Goal: Information Seeking & Learning: Learn about a topic

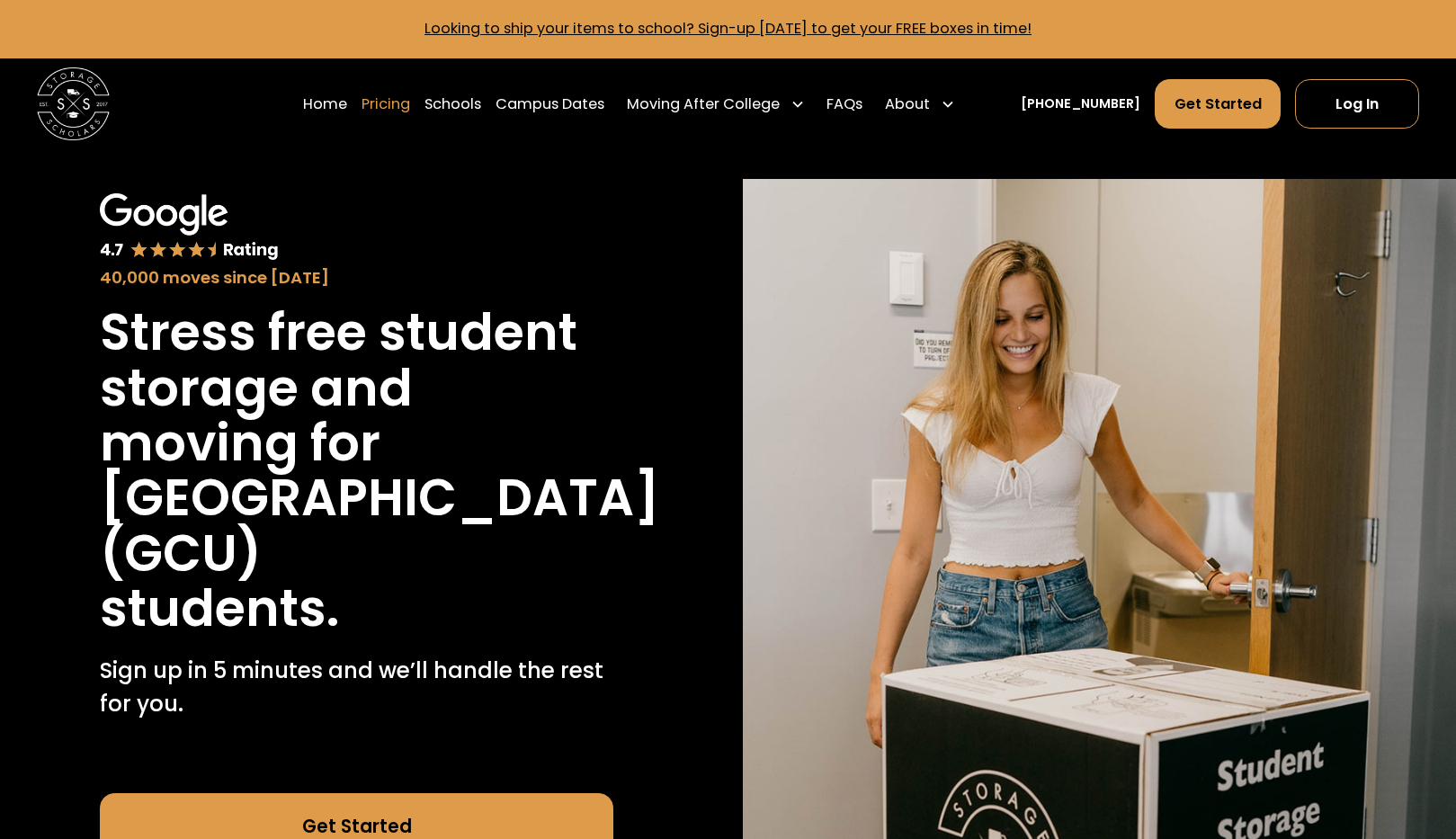
click at [410, 104] on link "Pricing" at bounding box center [386, 104] width 49 height 51
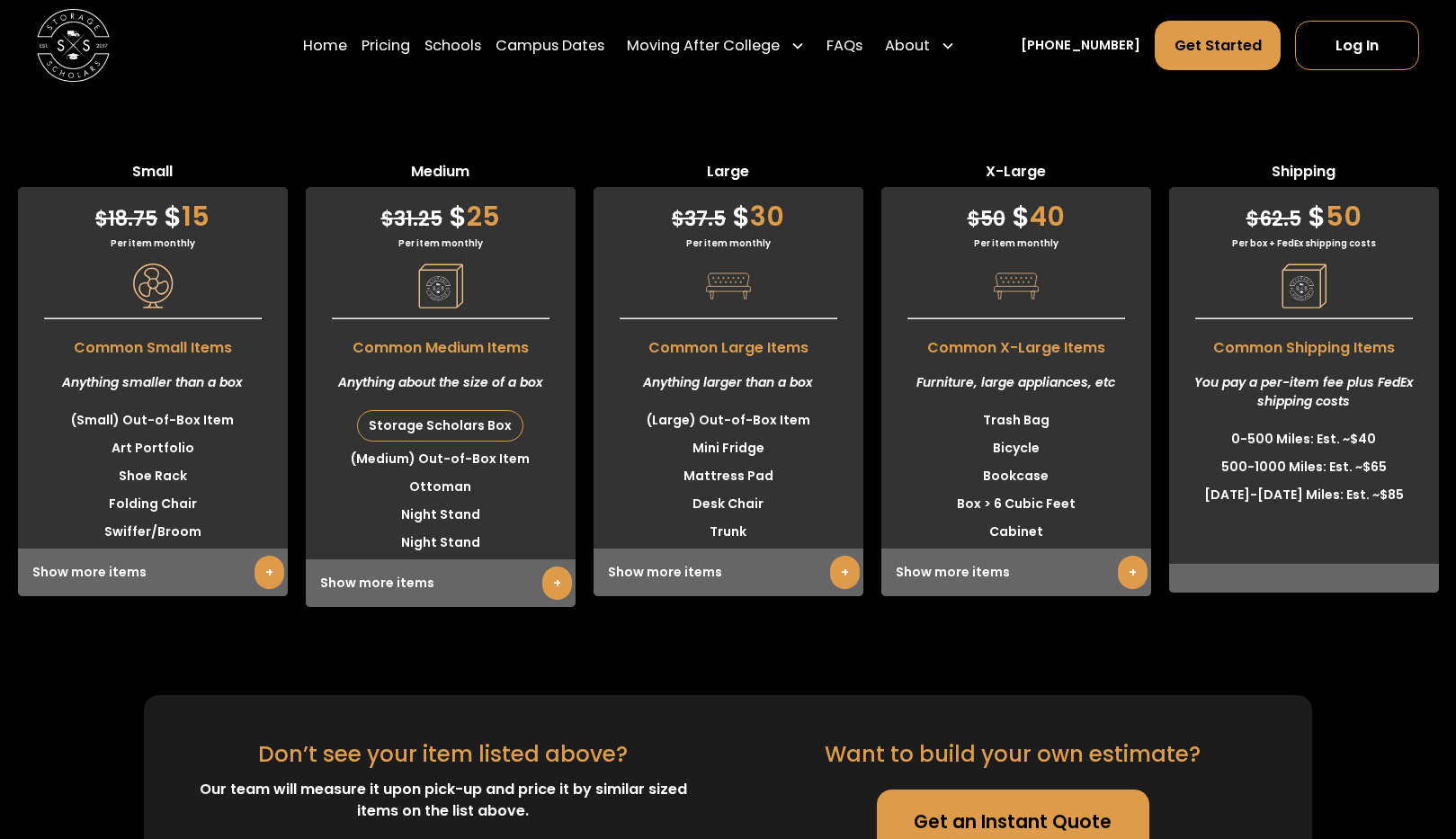
scroll to position [5311, 0]
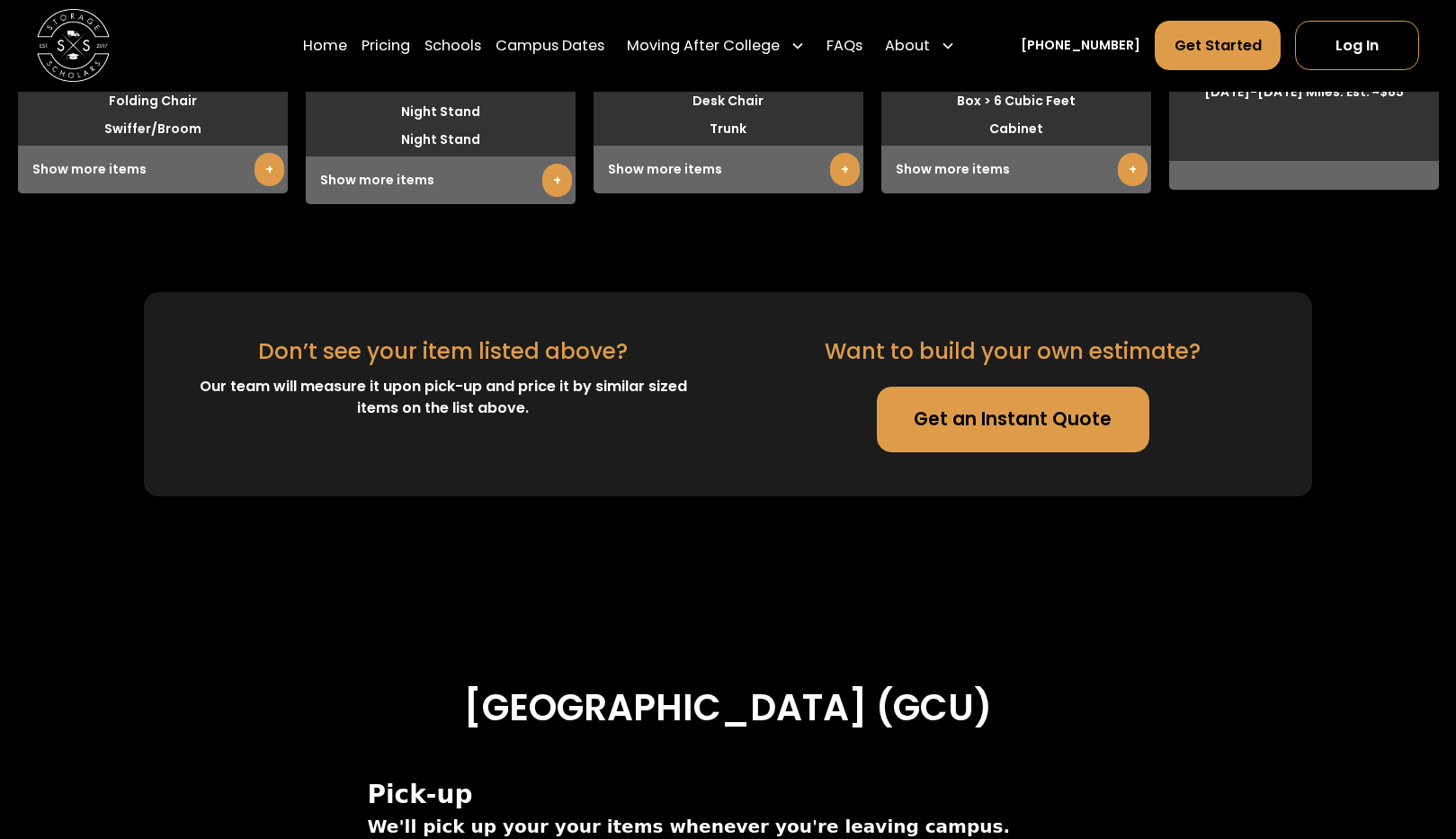
click at [846, 176] on link "+" at bounding box center [845, 170] width 30 height 34
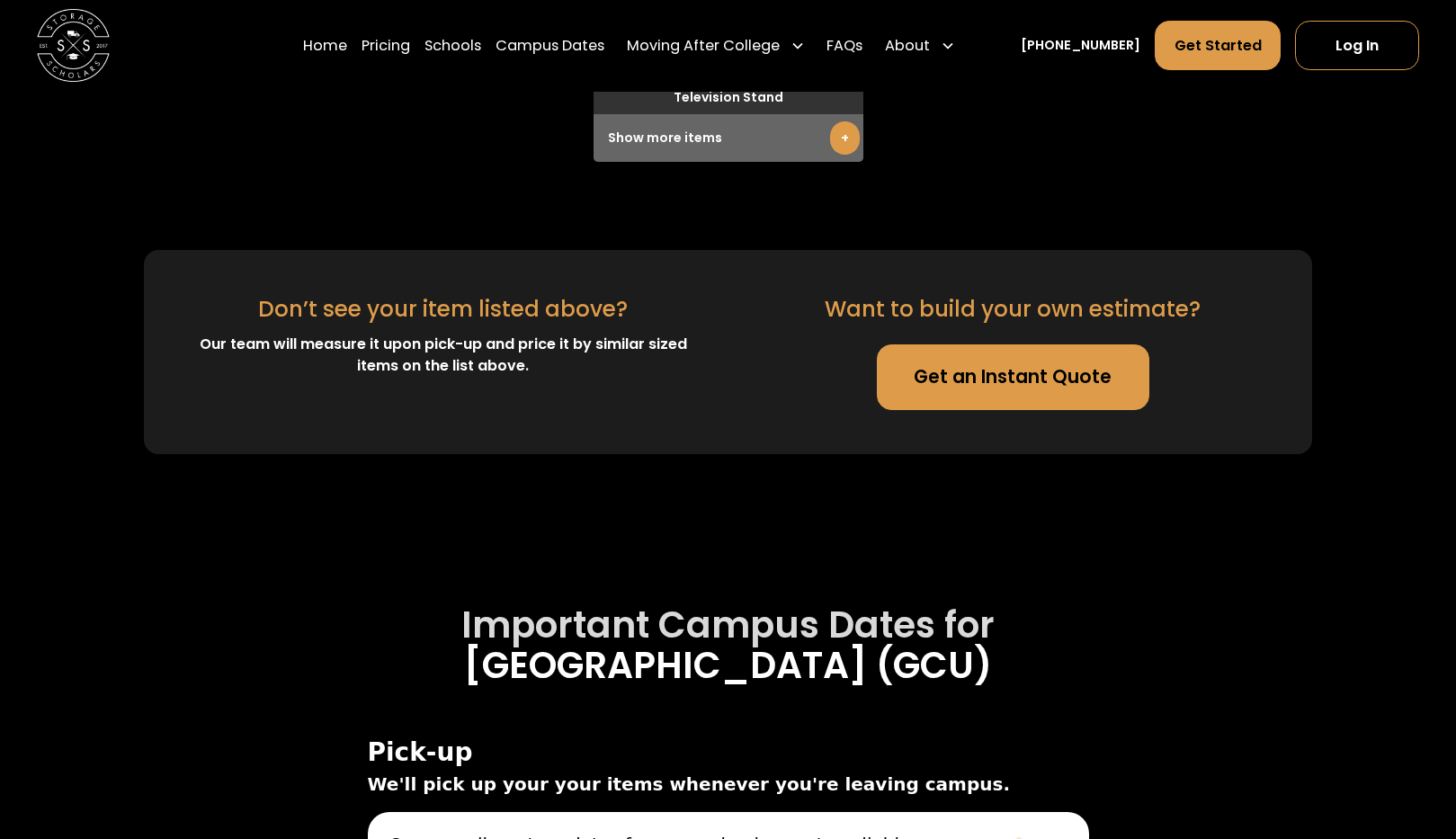
scroll to position [5749, 0]
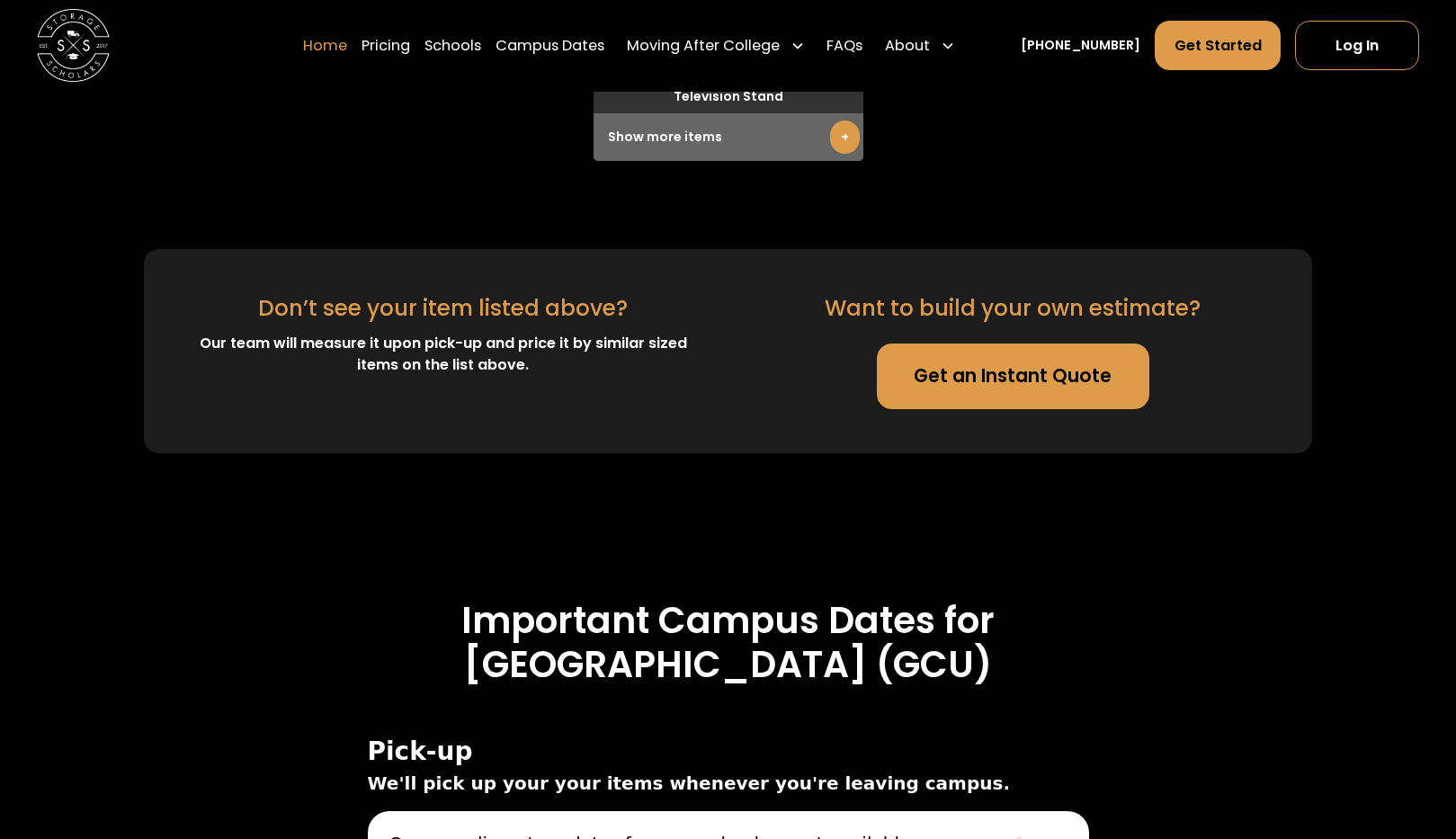
click at [337, 50] on link "Home" at bounding box center [324, 45] width 44 height 51
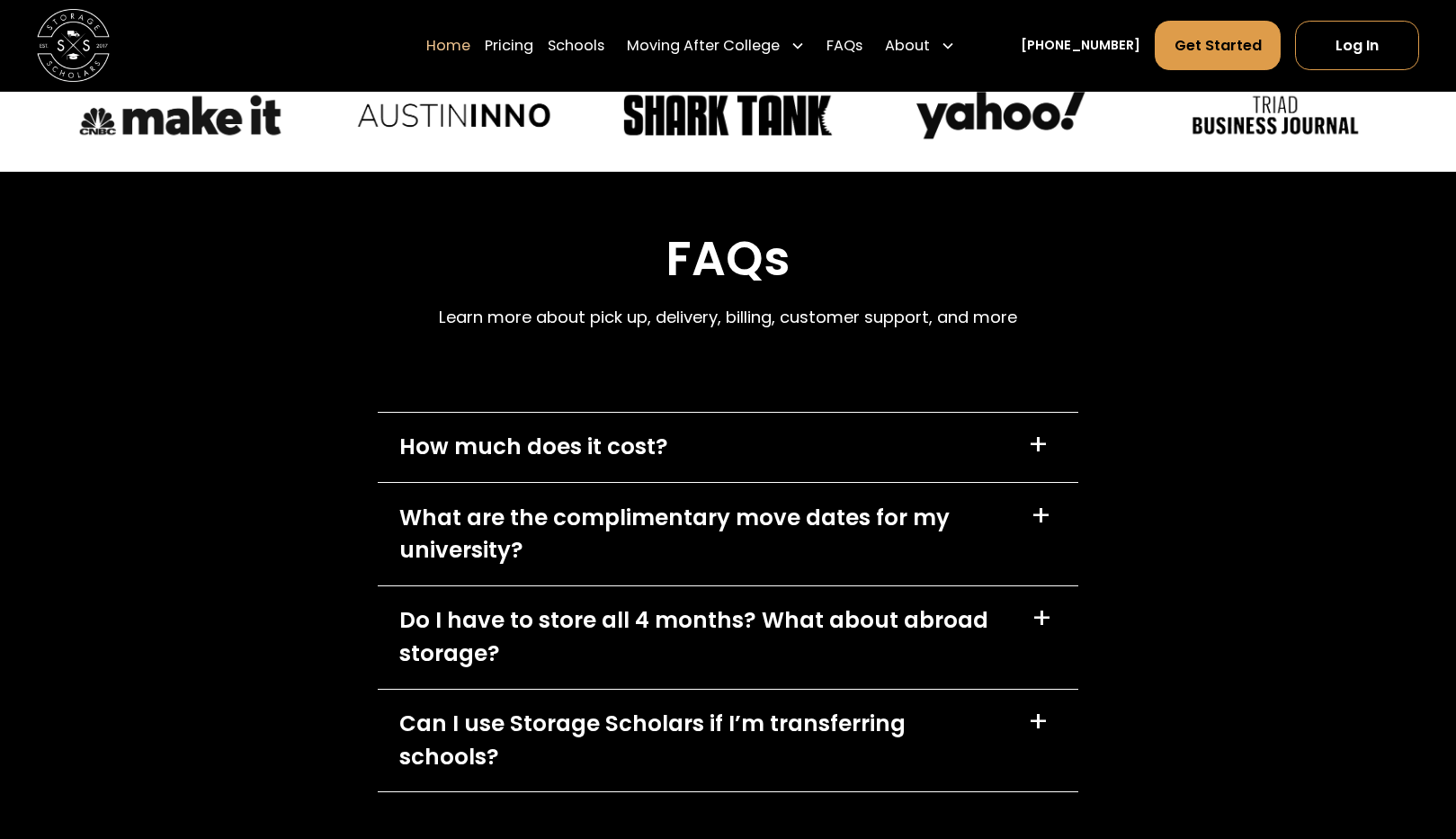
scroll to position [4998, 0]
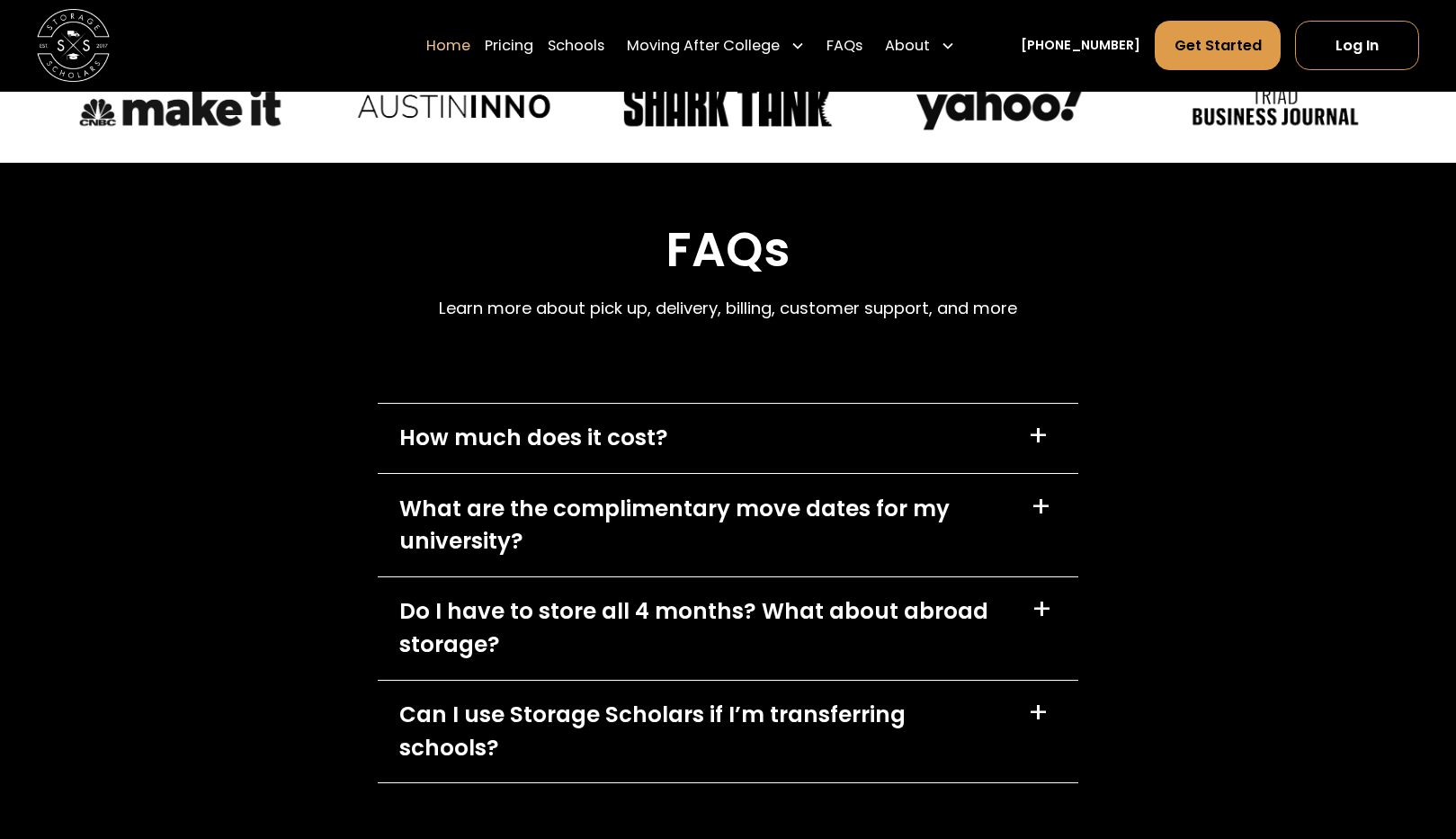
click at [1044, 451] on div "+" at bounding box center [1038, 436] width 21 height 30
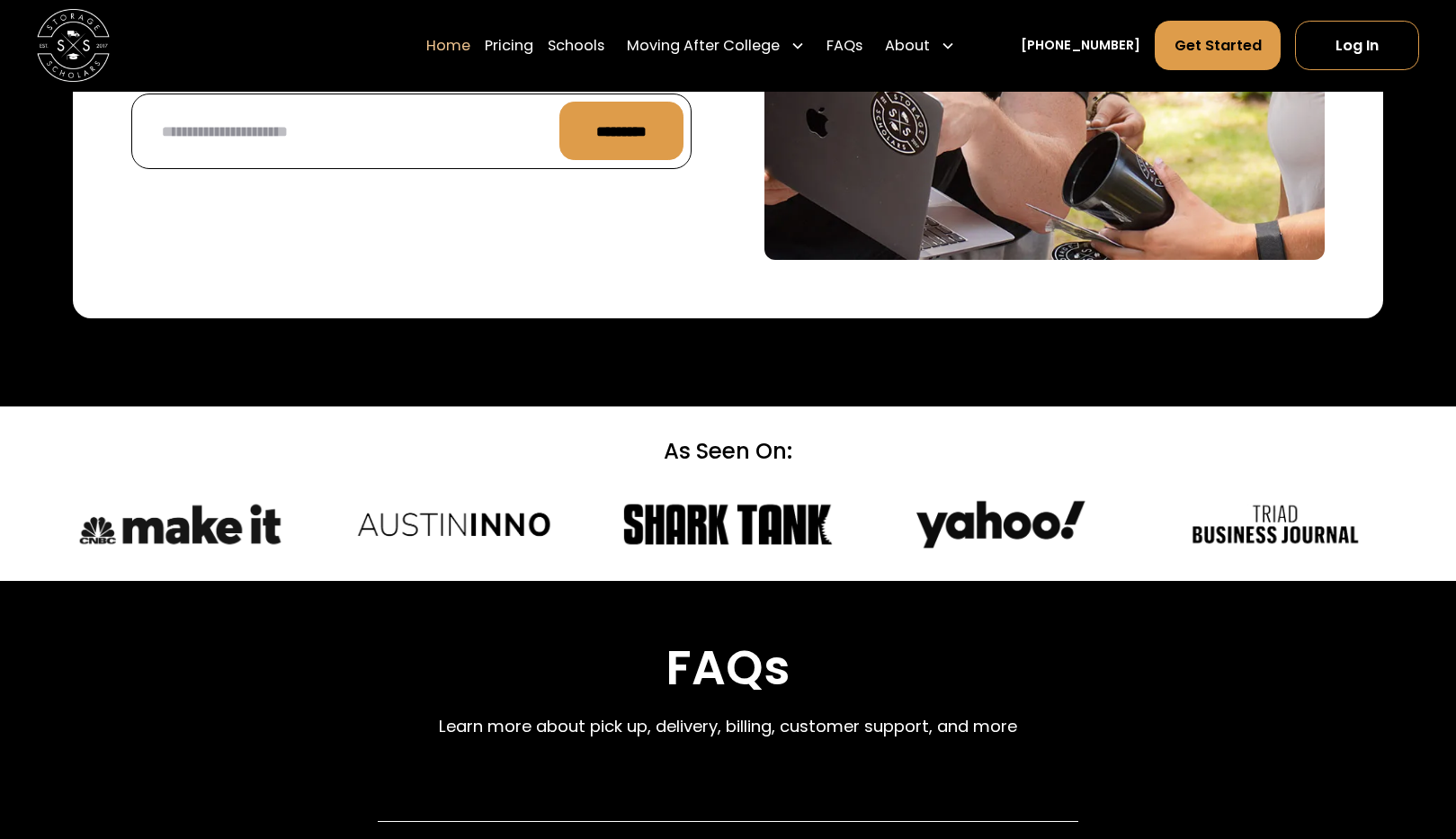
scroll to position [3250, 0]
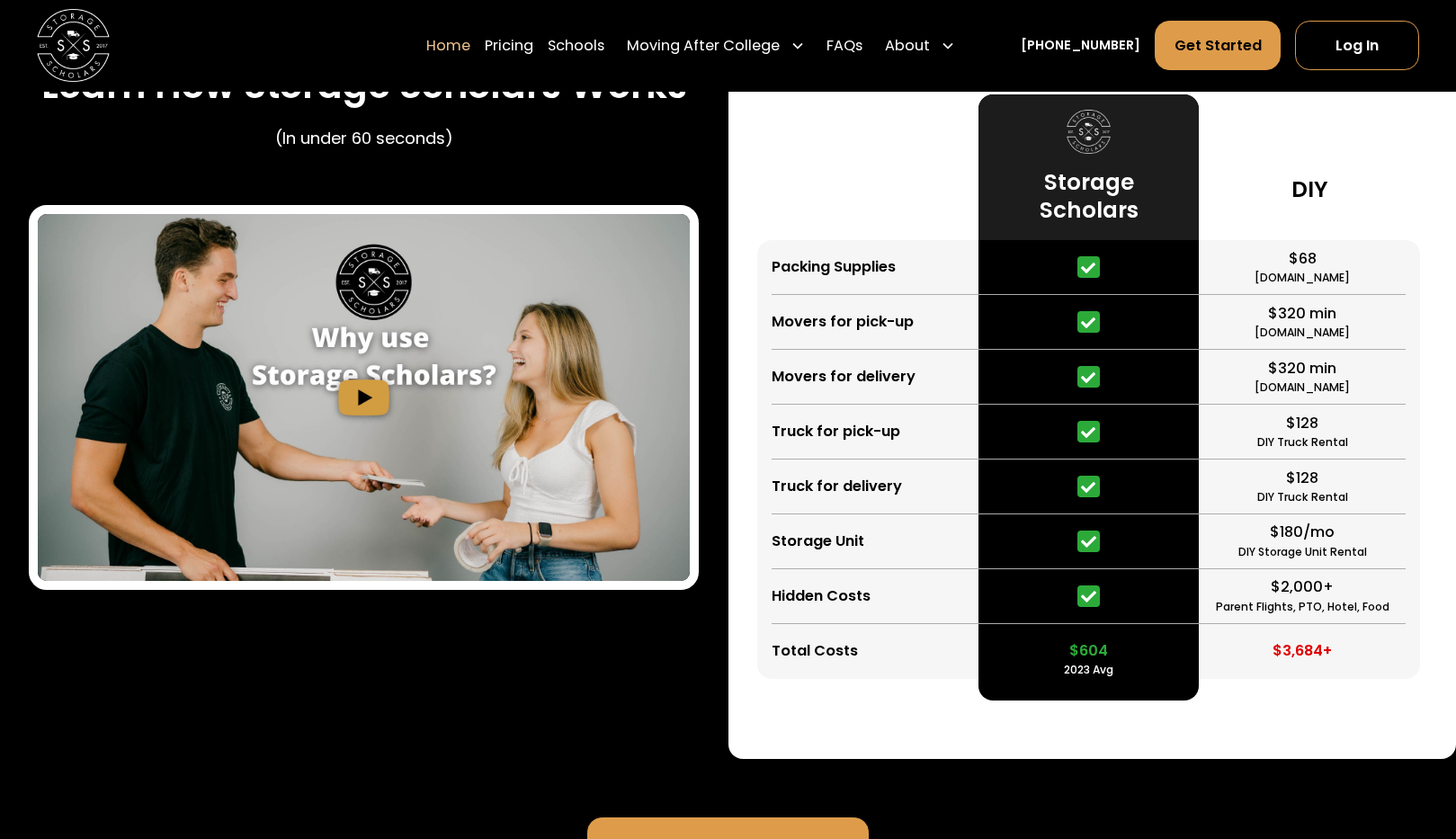
click at [470, 52] on link "Home" at bounding box center [448, 45] width 44 height 51
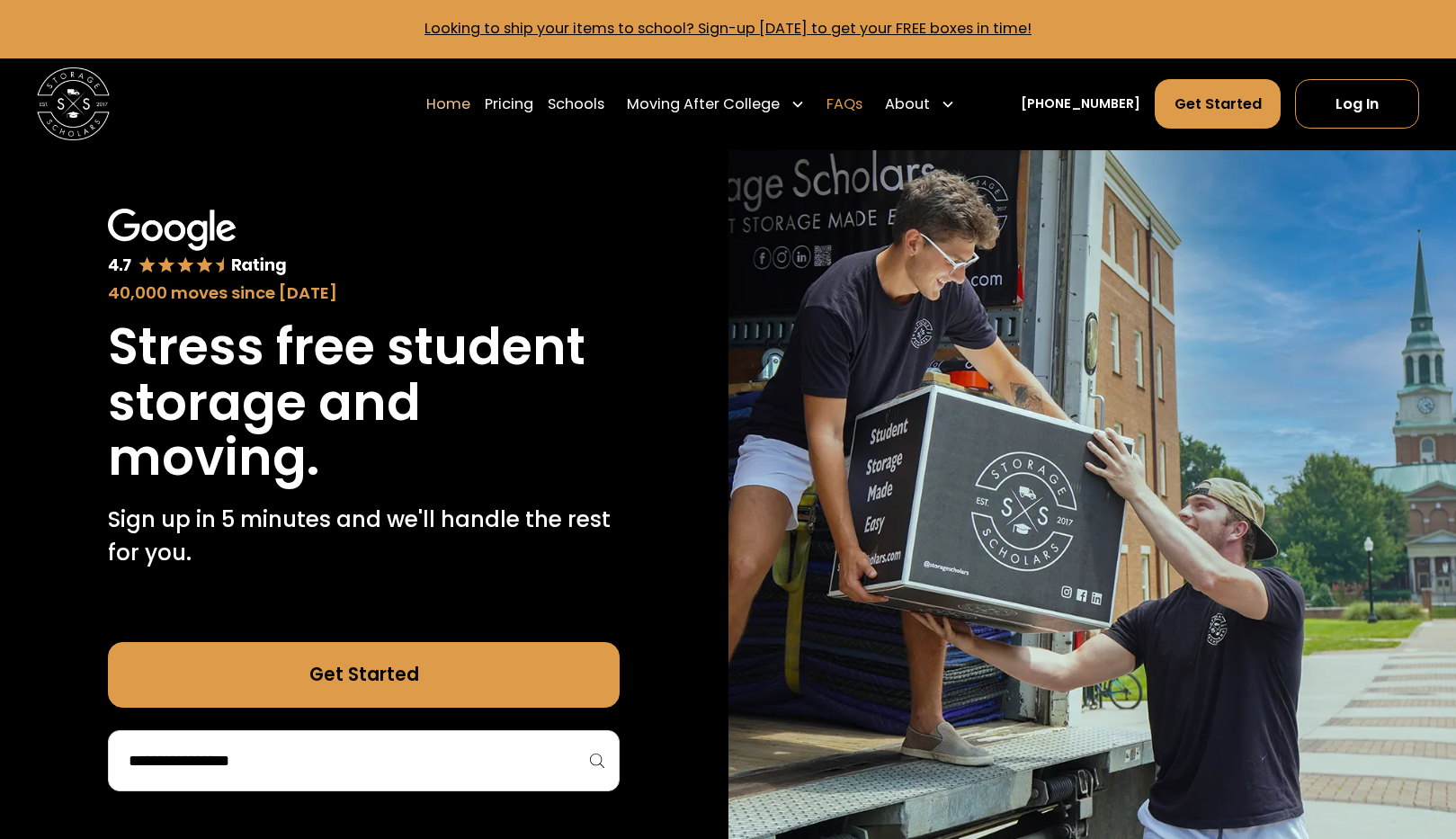
click at [863, 111] on link "FAQs" at bounding box center [844, 104] width 36 height 51
